Goal: Task Accomplishment & Management: Manage account settings

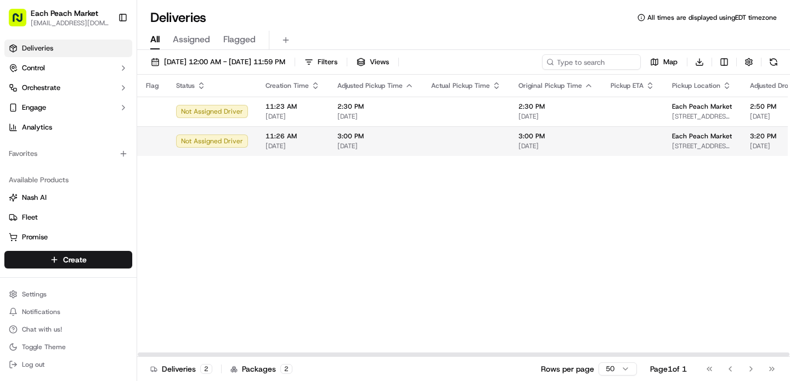
click at [577, 142] on span "[DATE]" at bounding box center [555, 145] width 75 height 9
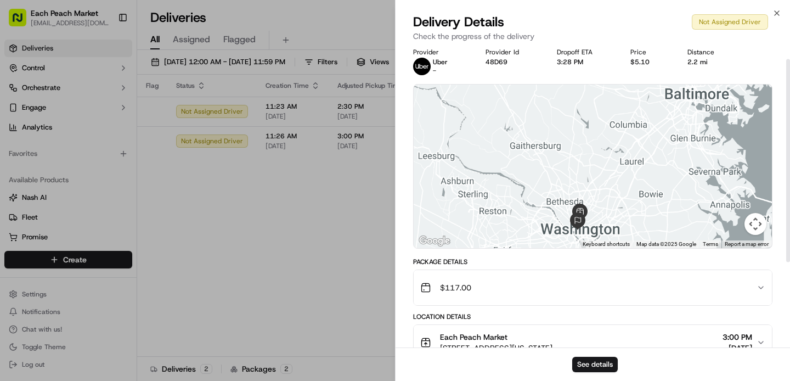
scroll to position [19, 0]
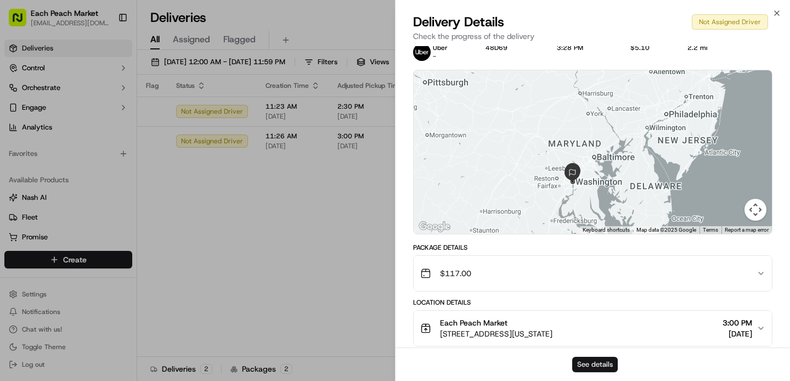
click at [588, 370] on button "See details" at bounding box center [595, 363] width 46 height 15
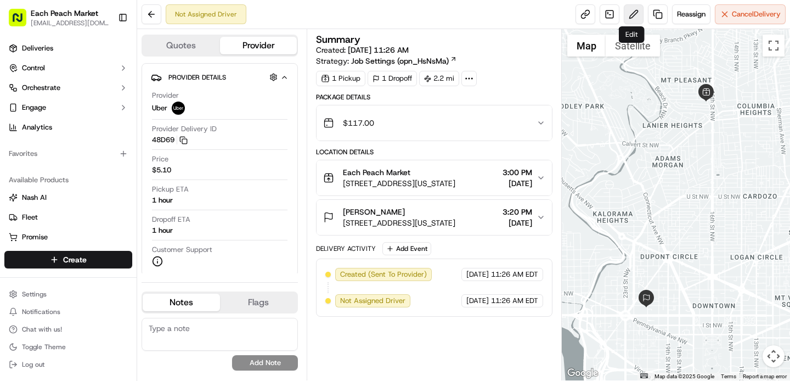
click at [632, 13] on button at bounding box center [633, 14] width 20 height 20
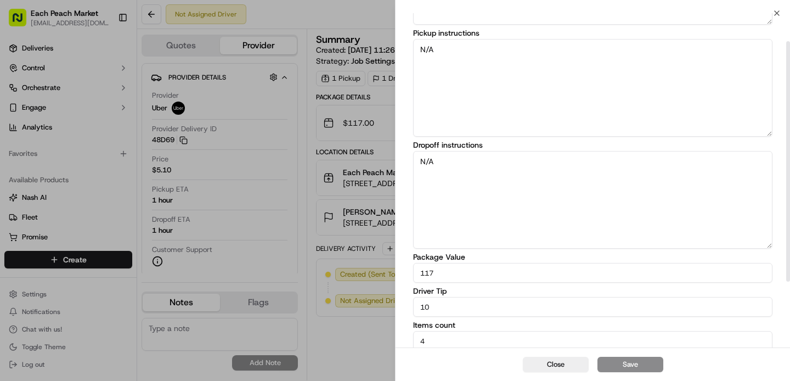
scroll to position [130, 0]
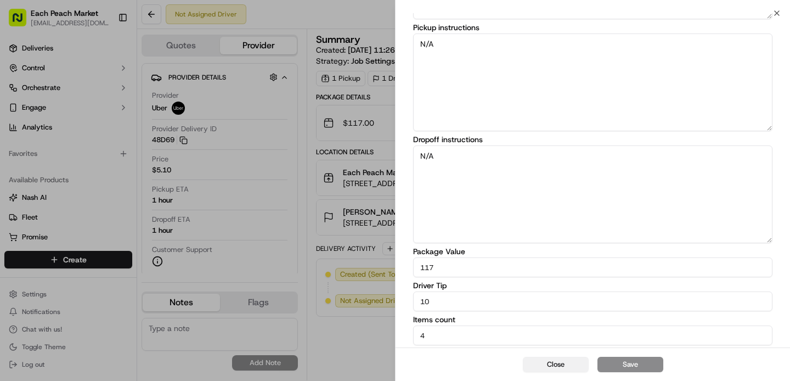
click at [549, 366] on button "Close" at bounding box center [556, 363] width 66 height 15
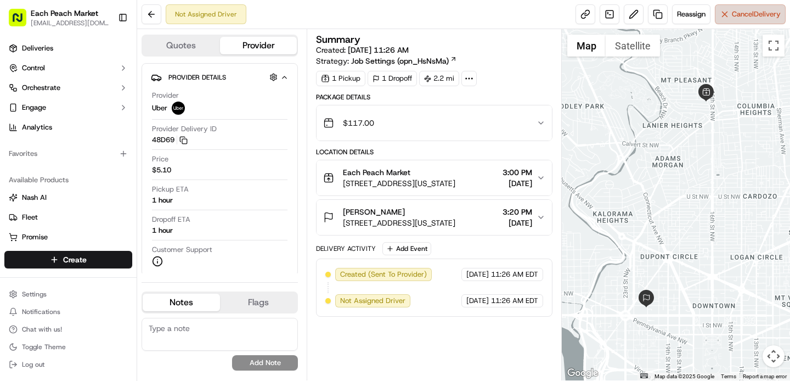
click at [740, 12] on span "Cancel Delivery" at bounding box center [755, 14] width 49 height 10
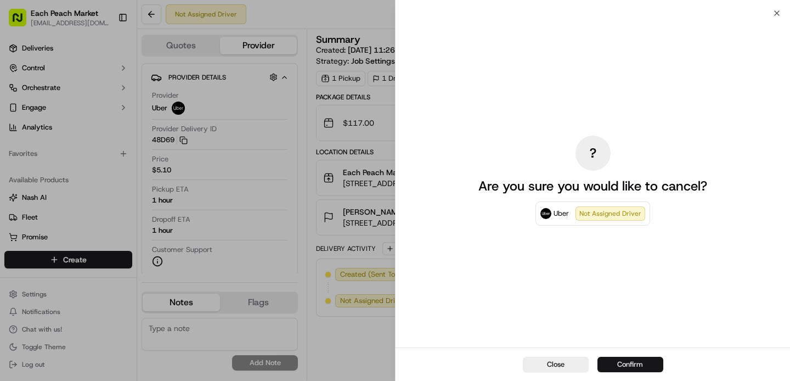
click at [639, 368] on button "Confirm" at bounding box center [630, 363] width 66 height 15
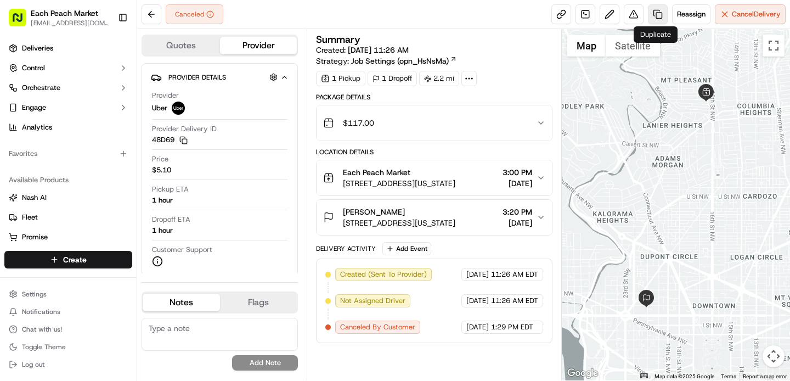
click at [659, 17] on link at bounding box center [658, 14] width 20 height 20
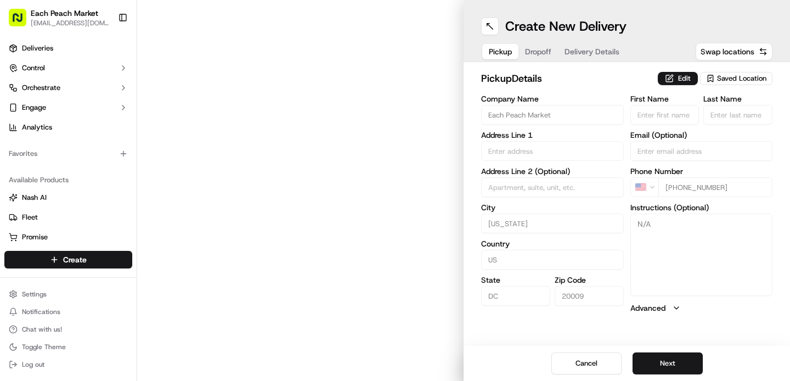
type input "3068 Mt Pleasant St NW"
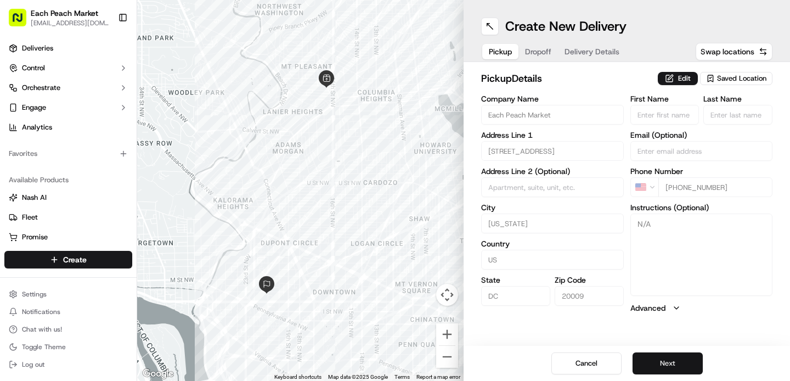
click at [661, 364] on button "Next" at bounding box center [667, 363] width 70 height 22
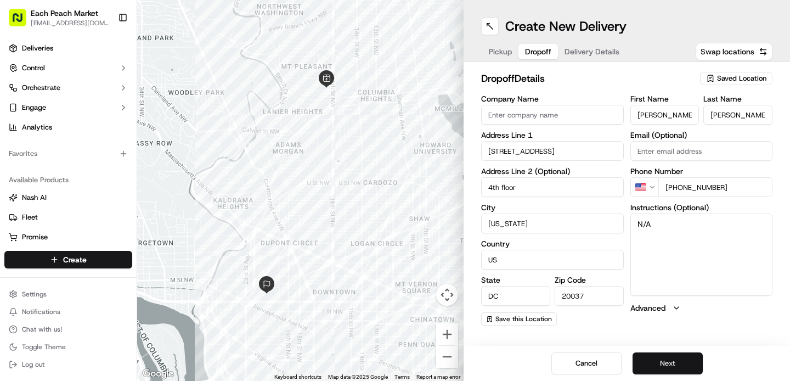
click at [663, 364] on button "Next" at bounding box center [667, 363] width 70 height 22
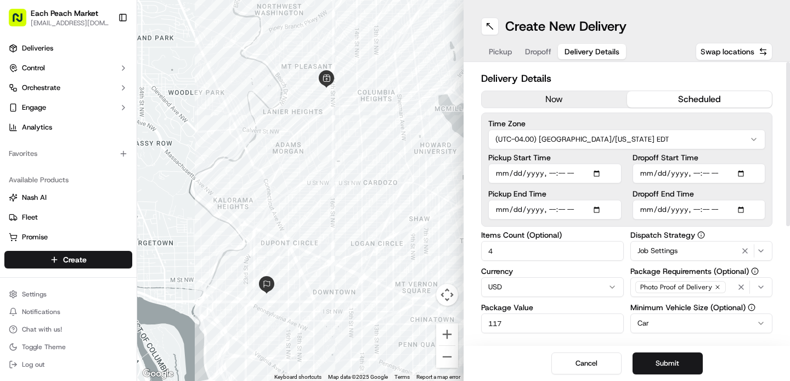
click at [582, 95] on button "now" at bounding box center [553, 99] width 145 height 16
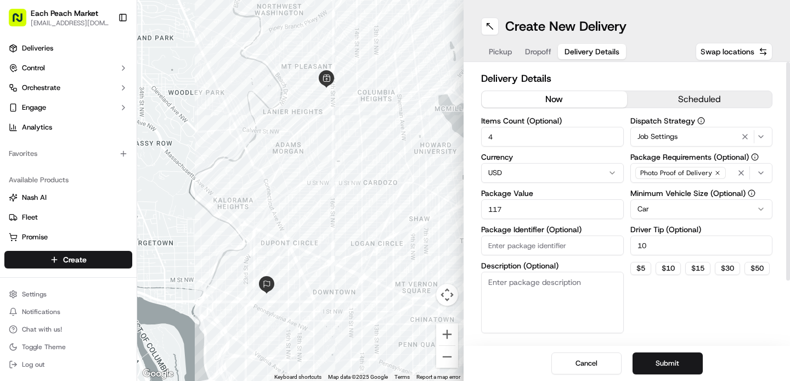
drag, startPoint x: 648, startPoint y: 247, endPoint x: 627, endPoint y: 247, distance: 20.8
click at [630, 247] on input "10" at bounding box center [701, 245] width 143 height 20
type input "8"
click at [679, 366] on button "Submit" at bounding box center [667, 363] width 70 height 22
